Goal: Complete application form

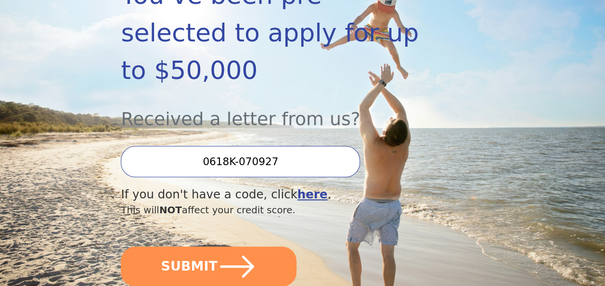
scroll to position [205, 0]
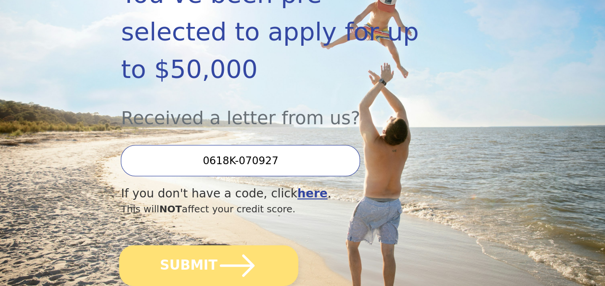
click at [220, 254] on icon "submit" at bounding box center [237, 265] width 35 height 22
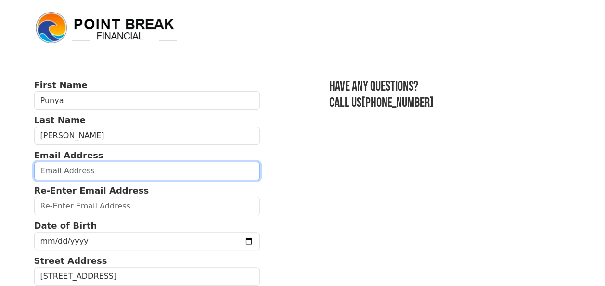
click at [103, 166] on input "email" at bounding box center [147, 171] width 226 height 18
type input "[EMAIL_ADDRESS][DOMAIN_NAME]"
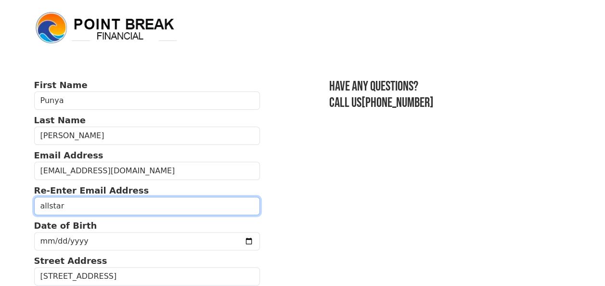
type input "[EMAIL_ADDRESS][DOMAIN_NAME]"
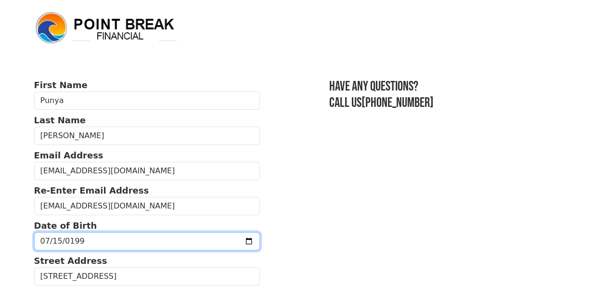
type input "[DATE]"
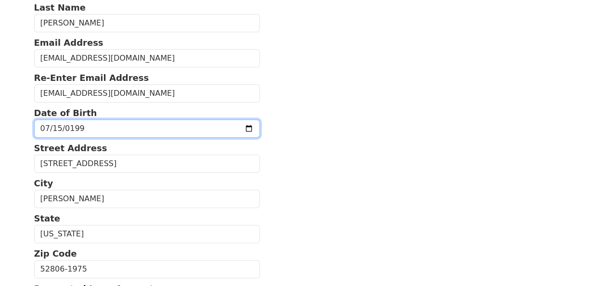
scroll to position [117, 0]
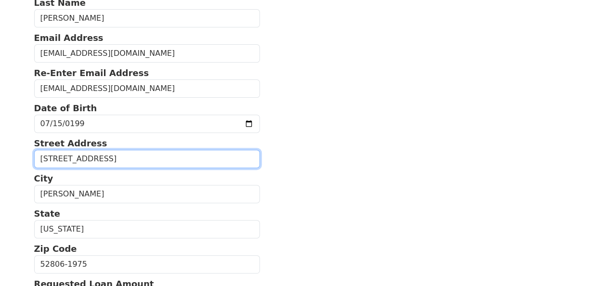
click at [107, 159] on input "[STREET_ADDRESS]" at bounding box center [147, 159] width 226 height 18
type input "6"
type input "[STREET_ADDRESS][PERSON_NAME]"
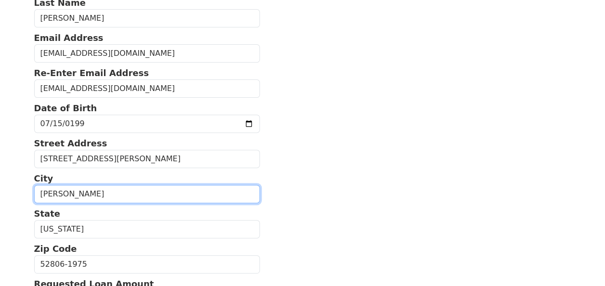
type input "[PERSON_NAME]"
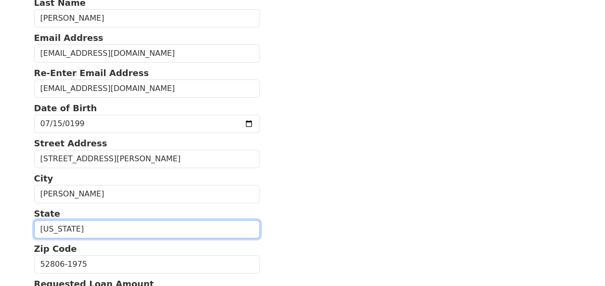
select select "OK"
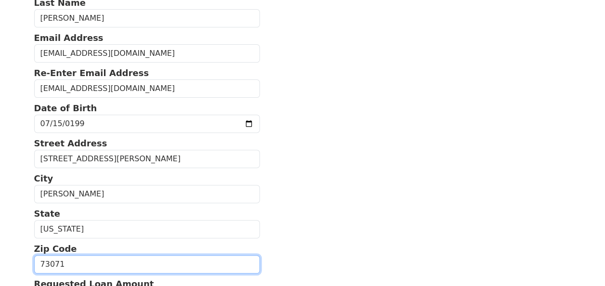
type input "73071"
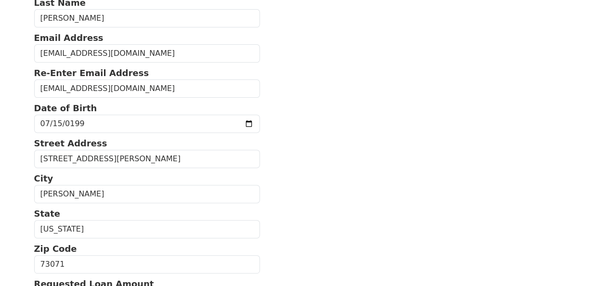
click at [335, 167] on section "First Name Punya Last Name [PERSON_NAME] Email Address [EMAIL_ADDRESS][DOMAIN_N…" at bounding box center [302, 264] width 537 height 606
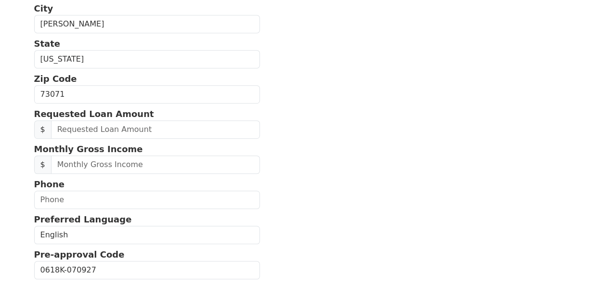
scroll to position [288, 0]
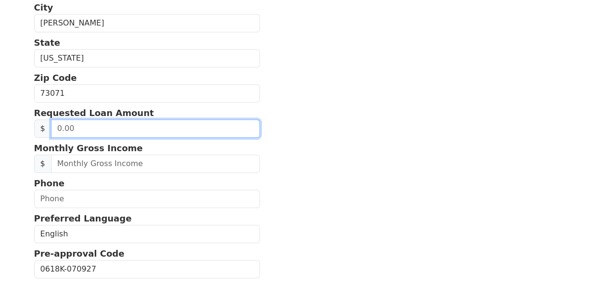
click at [89, 126] on input "text" at bounding box center [155, 128] width 209 height 18
type input "20,000.00"
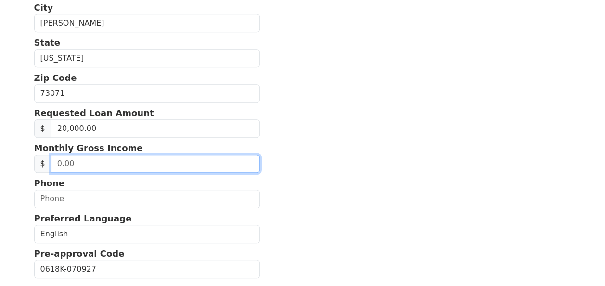
click at [83, 161] on input "text" at bounding box center [155, 163] width 209 height 18
type input "2,000.00"
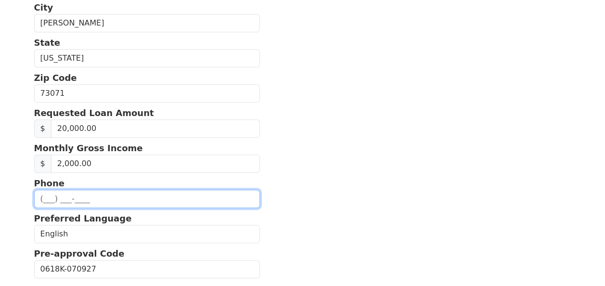
click at [53, 194] on input "text" at bounding box center [147, 198] width 226 height 18
type input "[PHONE_NUMBER]"
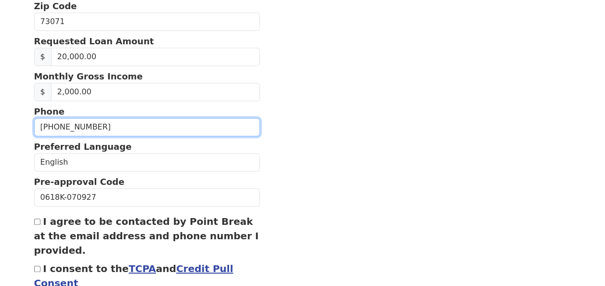
scroll to position [367, 0]
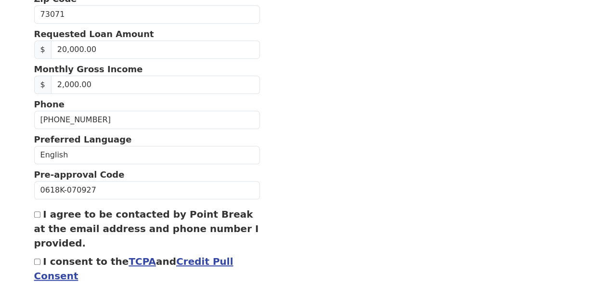
click at [37, 211] on input "I agree to be contacted by Point Break at the email address and phone number I …" at bounding box center [37, 214] width 6 height 6
checkbox input "true"
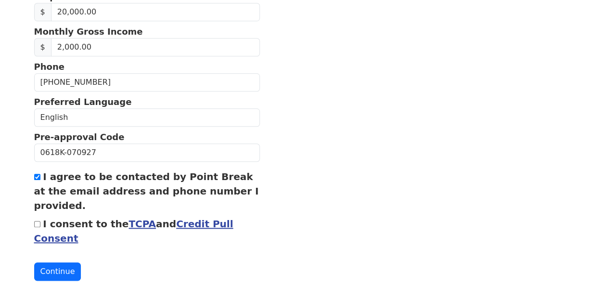
scroll to position [420, 0]
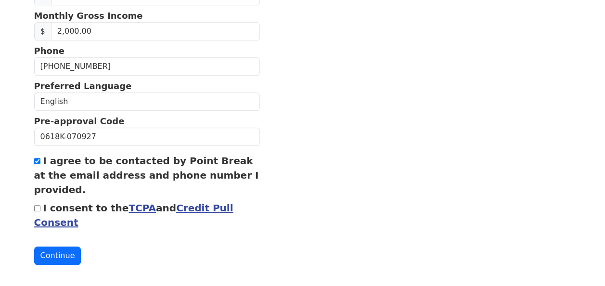
click at [38, 205] on input "I consent to the TCPA and Credit Pull Consent" at bounding box center [37, 208] width 6 height 6
checkbox input "true"
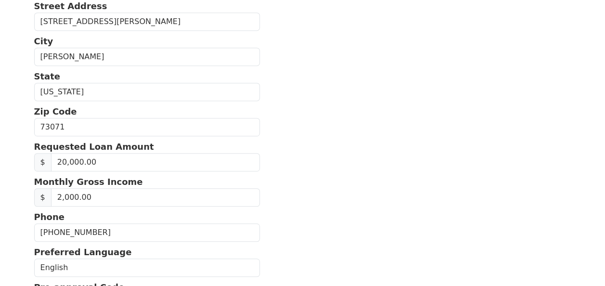
scroll to position [248, 0]
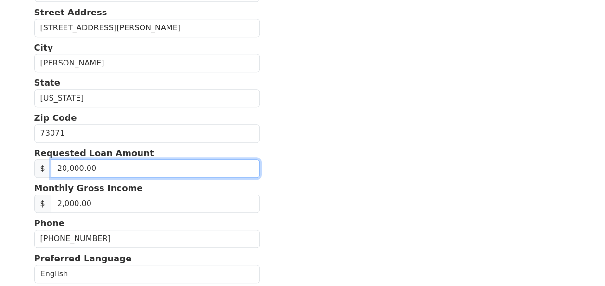
click at [63, 165] on input "20,000.00" at bounding box center [155, 168] width 209 height 18
type input "25,000.00"
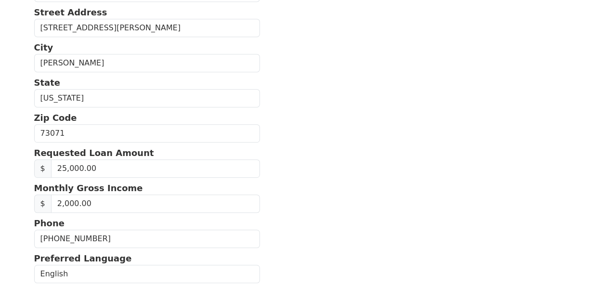
click at [513, 181] on section "First Name Punya Last Name [PERSON_NAME] Email Address [EMAIL_ADDRESS][DOMAIN_N…" at bounding box center [302, 133] width 537 height 606
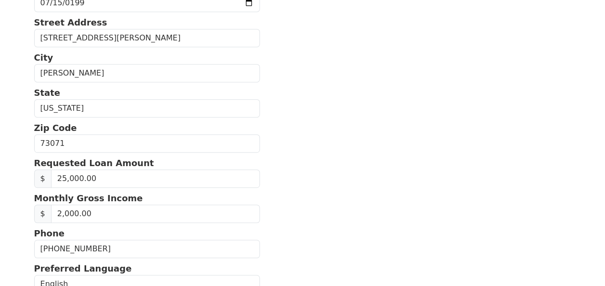
scroll to position [239, 0]
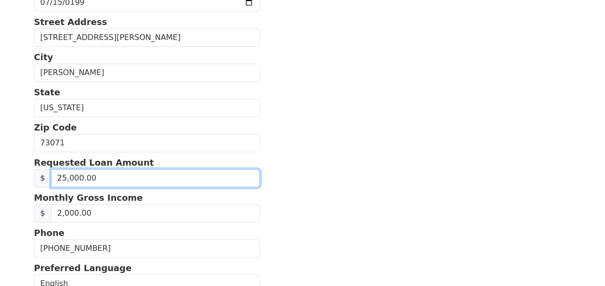
click at [172, 183] on input "25,000.00" at bounding box center [155, 178] width 209 height 18
